Goal: Find specific page/section: Find specific page/section

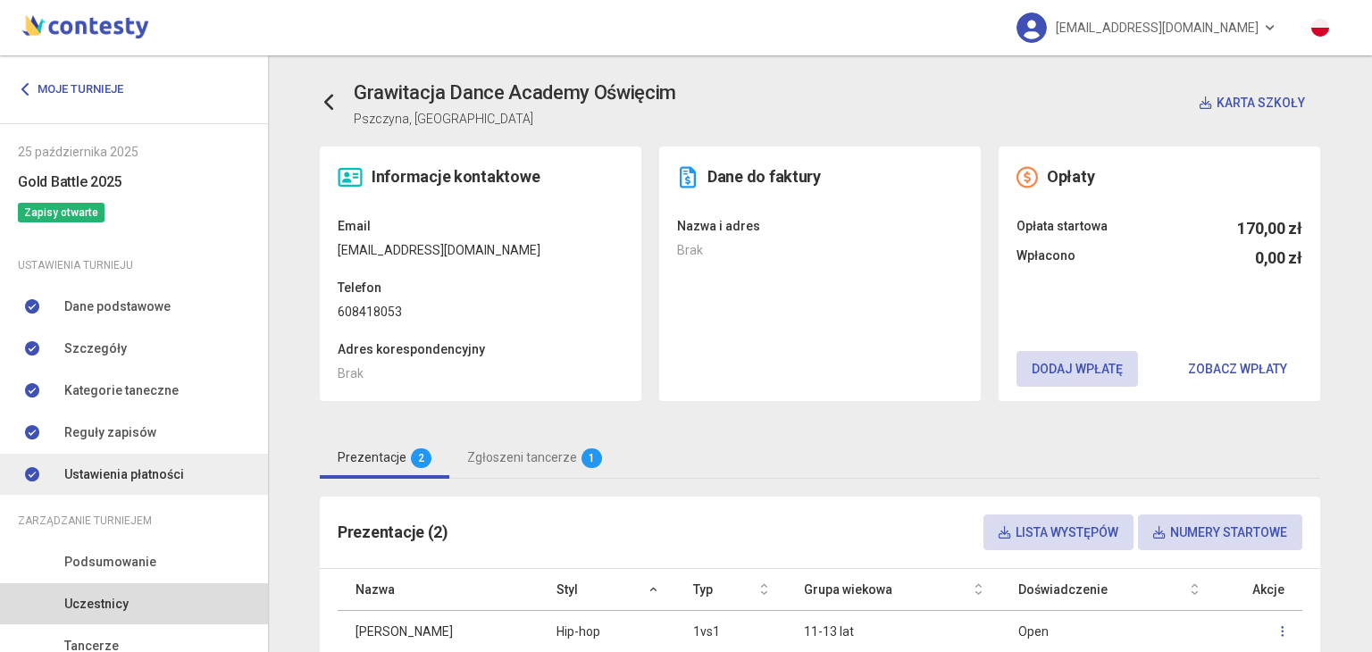
scroll to position [143, 0]
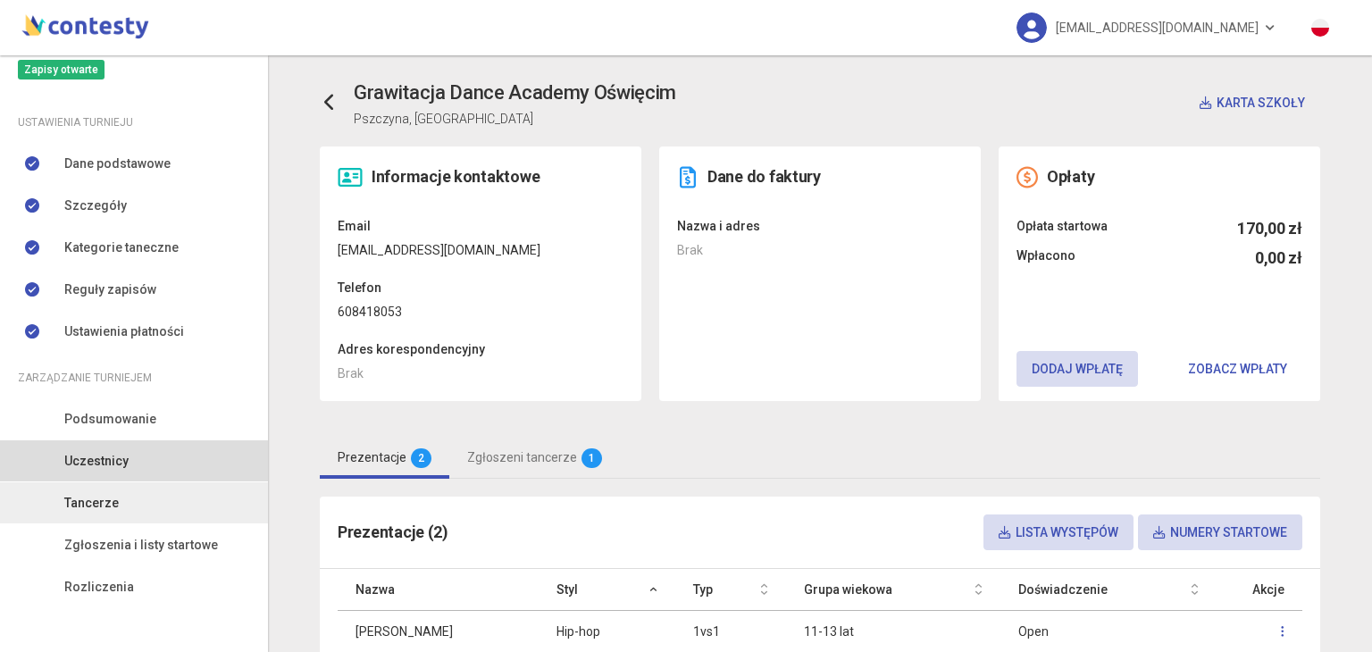
click at [106, 508] on span "Tancerze" at bounding box center [91, 503] width 54 height 20
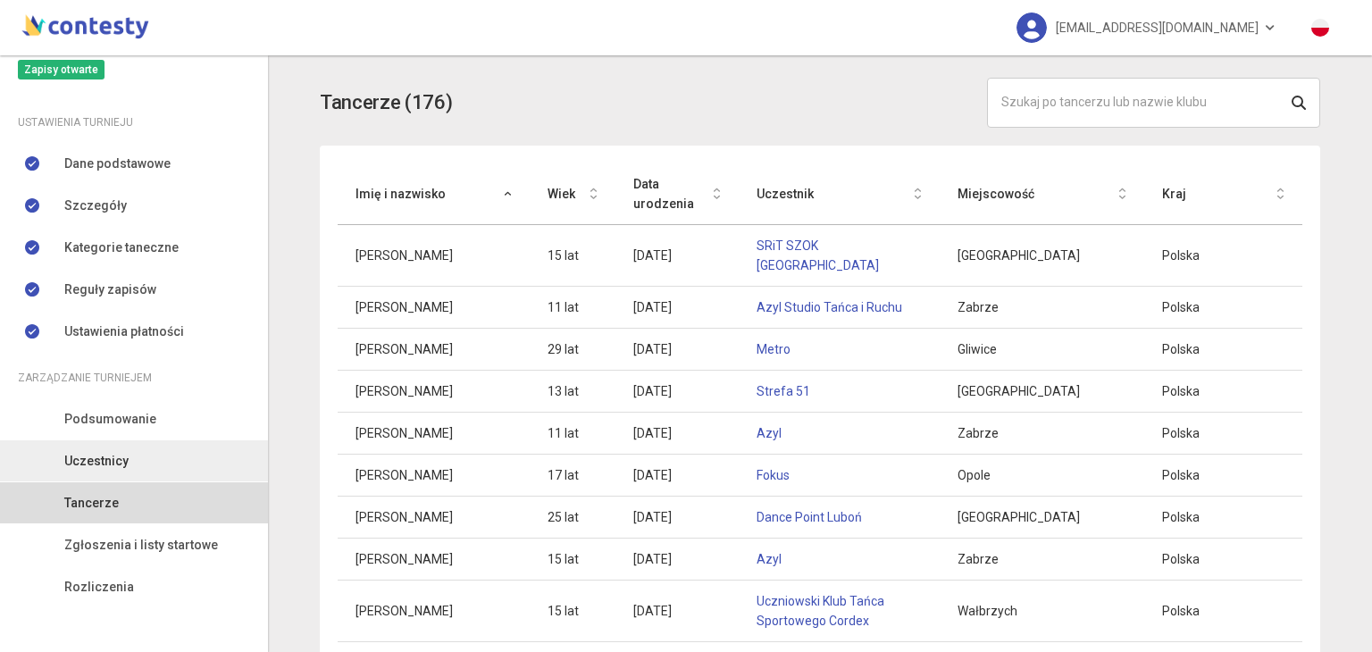
click at [135, 461] on link "Uczestnicy" at bounding box center [134, 460] width 268 height 41
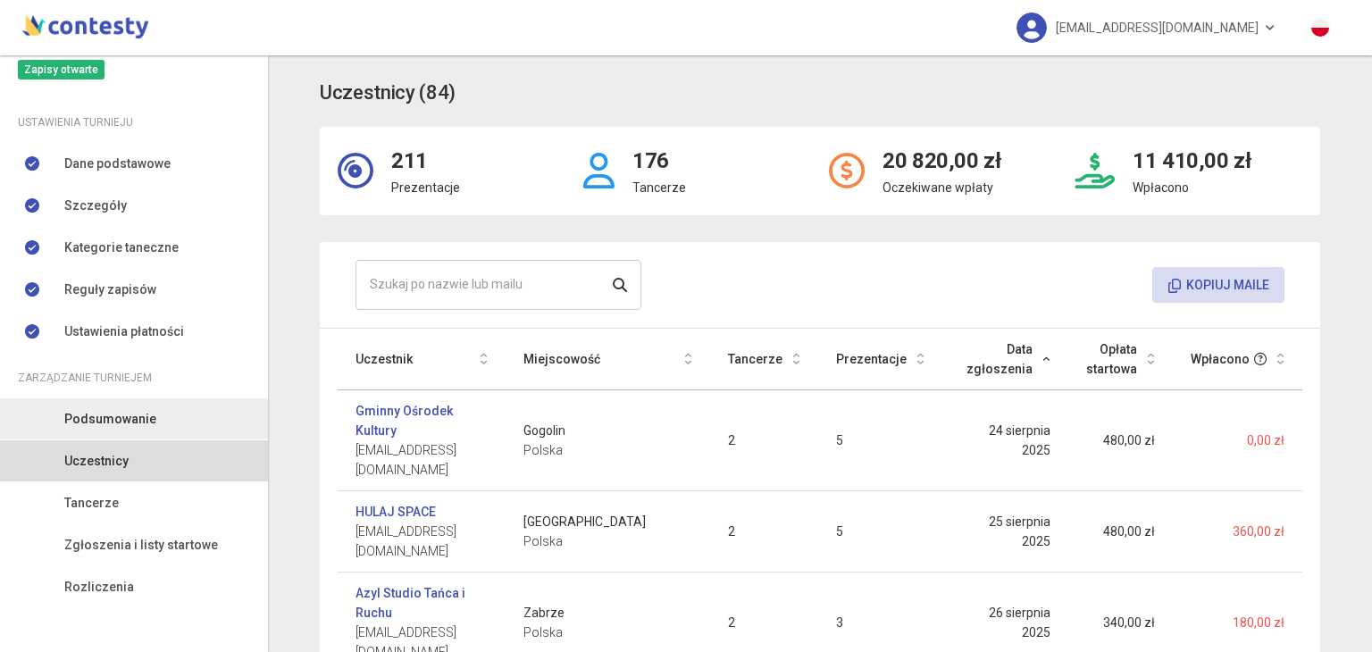
click at [172, 413] on link "Podsumowanie" at bounding box center [134, 418] width 268 height 41
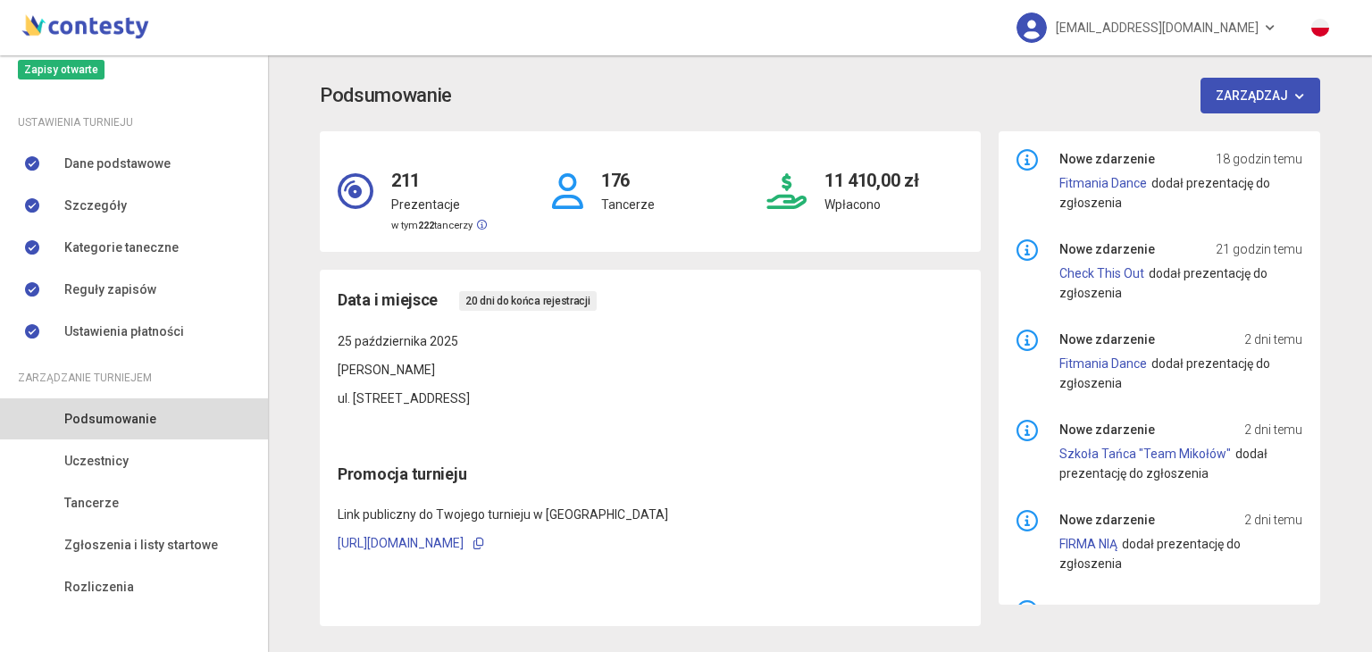
scroll to position [152, 0]
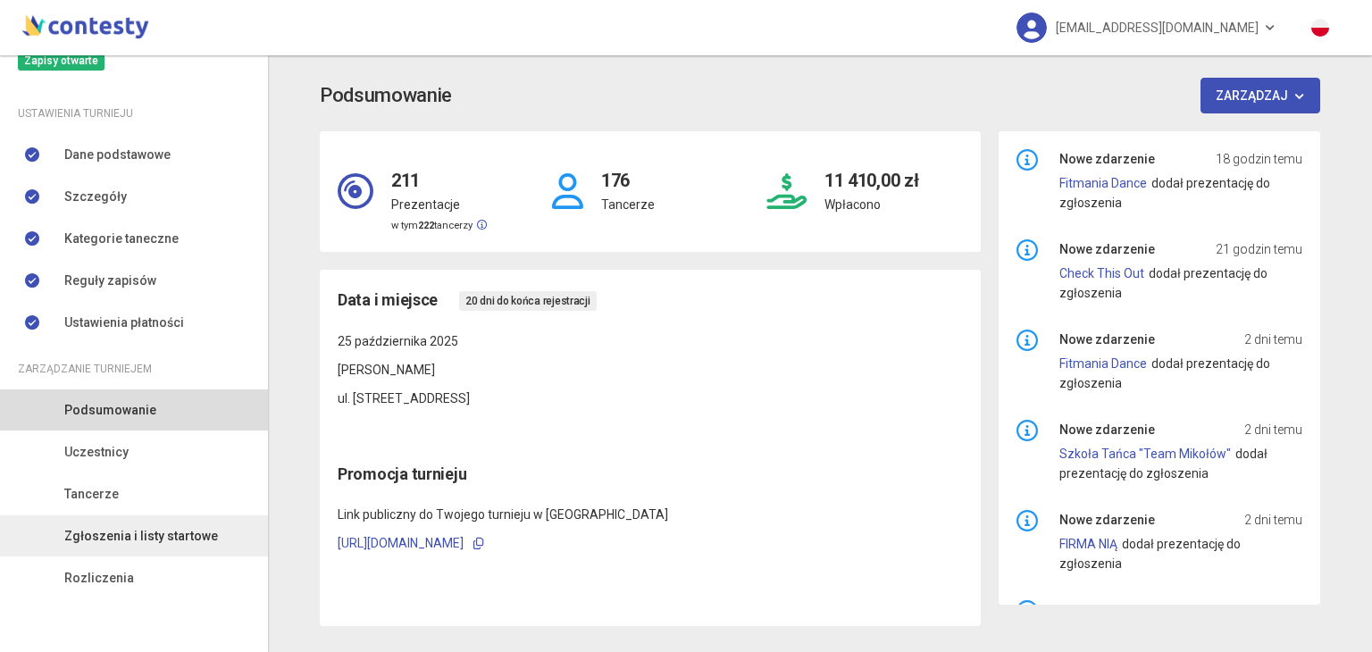
click at [138, 539] on span "Zgłoszenia i listy startowe" at bounding box center [141, 536] width 154 height 20
